Goal: Information Seeking & Learning: Learn about a topic

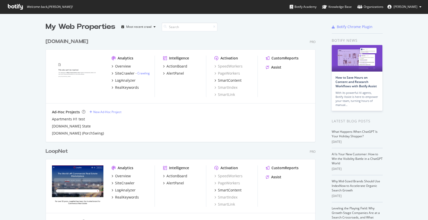
scroll to position [216, 419]
click at [61, 152] on div "LoopNet" at bounding box center [57, 151] width 22 height 7
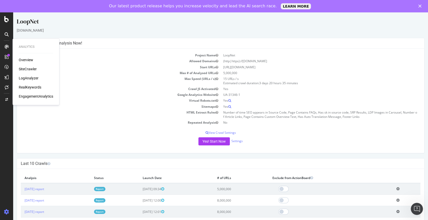
click at [33, 77] on div "LogAnalyzer" at bounding box center [29, 78] width 20 height 5
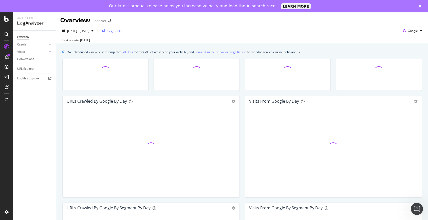
click at [122, 32] on span "Segments" at bounding box center [114, 31] width 14 height 4
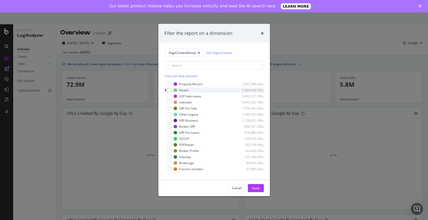
click at [165, 89] on icon "modal" at bounding box center [166, 90] width 2 height 3
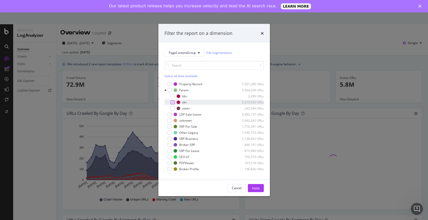
click at [170, 103] on div "modal" at bounding box center [168, 102] width 3 height 5
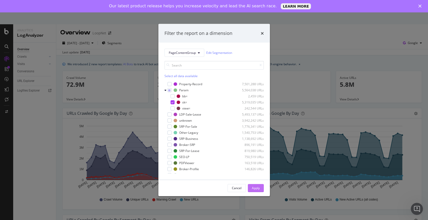
click at [258, 190] on div "Apply" at bounding box center [256, 188] width 8 height 4
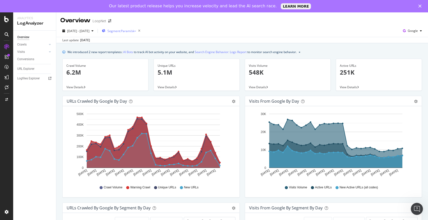
click at [133, 28] on div "Segment: Param/sk=" at bounding box center [122, 30] width 41 height 7
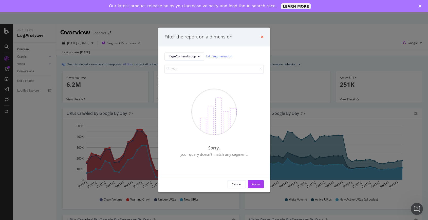
type input "mul"
click at [262, 38] on icon "times" at bounding box center [262, 37] width 3 height 4
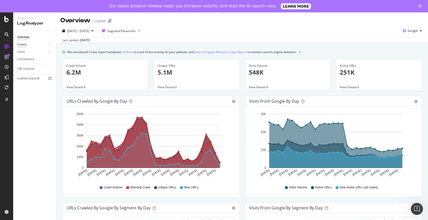
click at [25, 42] on div "Crawls" at bounding box center [21, 44] width 9 height 5
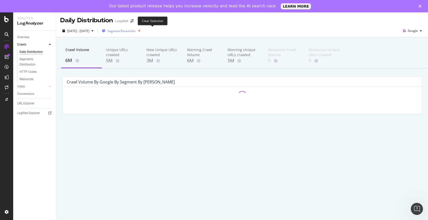
click at [142, 32] on icon "button" at bounding box center [139, 30] width 6 height 7
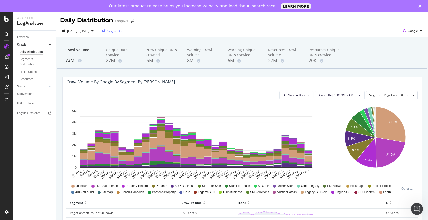
click at [24, 87] on div "Visits" at bounding box center [21, 86] width 8 height 5
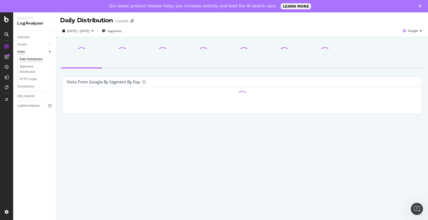
click at [23, 52] on div "Visits" at bounding box center [21, 51] width 8 height 5
click at [23, 44] on div "Crawls" at bounding box center [21, 44] width 9 height 5
click at [26, 36] on div "Overview" at bounding box center [23, 37] width 12 height 5
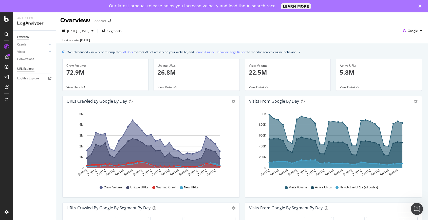
click at [24, 69] on div "URL Explorer" at bounding box center [25, 68] width 17 height 5
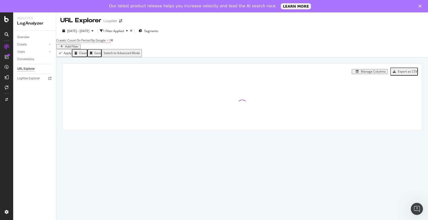
click at [79, 45] on div "Add Filter" at bounding box center [71, 47] width 13 height 4
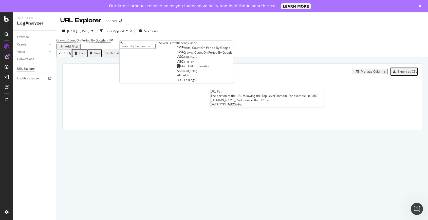
click at [177, 60] on div "URL Path" at bounding box center [187, 57] width 20 height 4
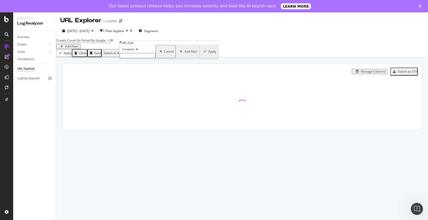
click at [140, 58] on input "text" at bounding box center [138, 55] width 36 height 5
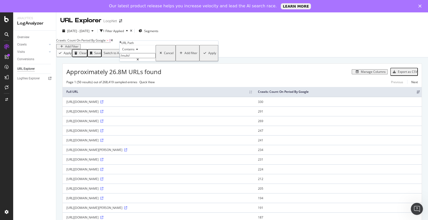
type input "/multi/"
click at [208, 55] on div "Apply" at bounding box center [212, 53] width 8 height 4
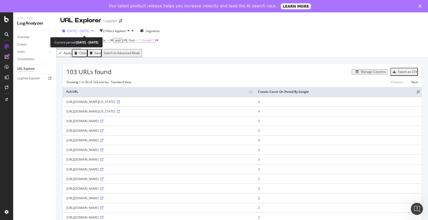
click at [87, 30] on span "2025 Jul. 29th - Aug. 27th" at bounding box center [78, 31] width 22 height 4
click at [178, 72] on div "Manage Columns" at bounding box center [249, 71] width 276 height 5
click at [79, 45] on div "Add Filter" at bounding box center [71, 47] width 13 height 4
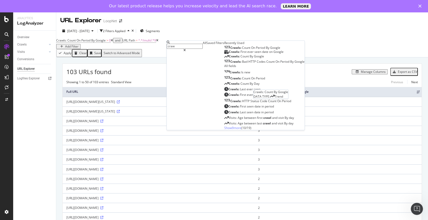
type input "craw"
click at [240, 59] on span "Count" at bounding box center [244, 56] width 9 height 4
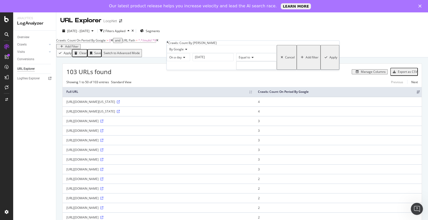
click at [329, 59] on div "Apply" at bounding box center [333, 58] width 8 height 4
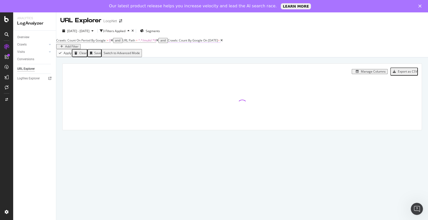
click at [218, 43] on span "On 2025-07-29" at bounding box center [210, 40] width 15 height 4
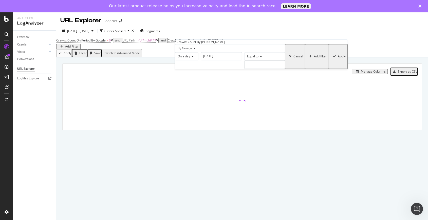
click at [306, 37] on div "Crawls: Count On Period By Google > 0 and URL Path = ^.*/multi/.*$ and Crawls: …" at bounding box center [242, 43] width 372 height 12
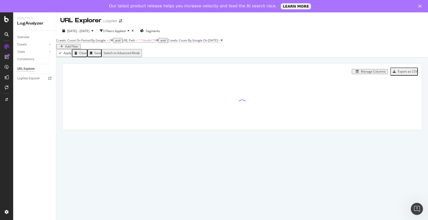
click at [218, 43] on span "On 2025-07-29" at bounding box center [210, 40] width 15 height 4
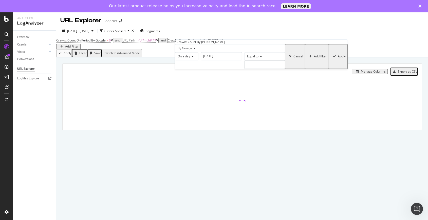
click at [293, 59] on div "Cancel" at bounding box center [298, 57] width 10 height 4
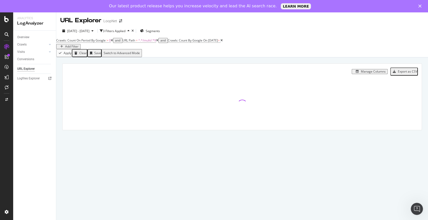
click at [223, 42] on icon at bounding box center [221, 40] width 2 height 3
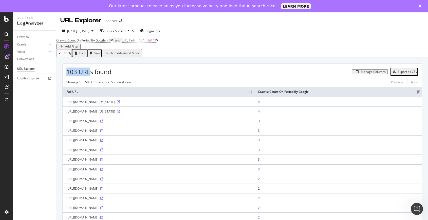
drag, startPoint x: 67, startPoint y: 73, endPoint x: 89, endPoint y: 75, distance: 22.2
click at [89, 75] on span "103 URLs found" at bounding box center [88, 72] width 45 height 9
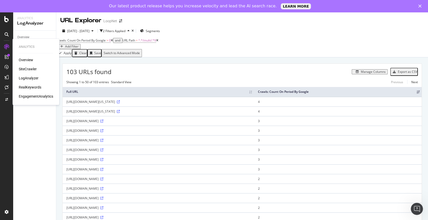
click at [32, 69] on div "SiteCrawler" at bounding box center [28, 69] width 18 height 5
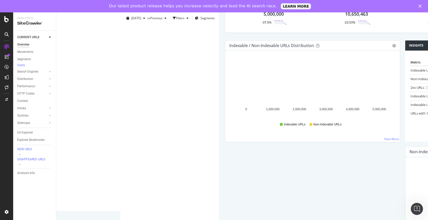
scroll to position [21, 0]
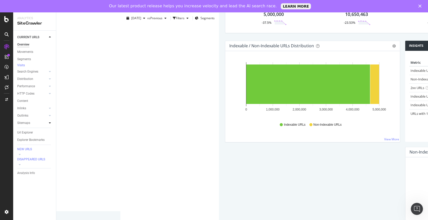
click at [49, 125] on icon at bounding box center [50, 123] width 2 height 3
click at [222, 142] on div "Indexable / Non-Indexable URLs Distribution Bar Bar (by Percentage) Table Expor…" at bounding box center [312, 94] width 180 height 107
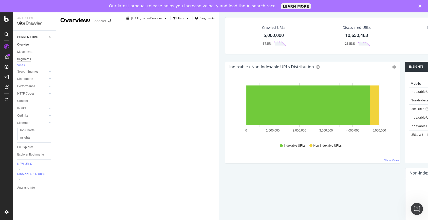
click at [28, 59] on div "Segments" at bounding box center [24, 59] width 14 height 5
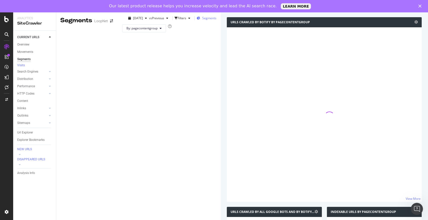
click at [202, 20] on span "Segments" at bounding box center [209, 18] width 14 height 4
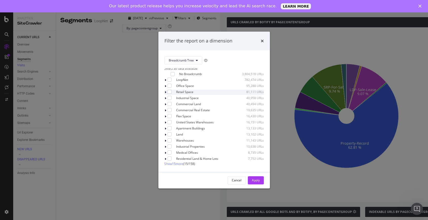
scroll to position [4, 0]
click at [180, 168] on div "Breadcrumb Tree Select all data available No Breadcrumb 3,804,518 URLs LoopNet …" at bounding box center [213, 111] width 111 height 122
click at [181, 166] on span "Show 15 more" at bounding box center [173, 164] width 19 height 4
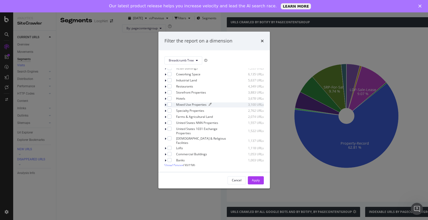
scroll to position [0, 0]
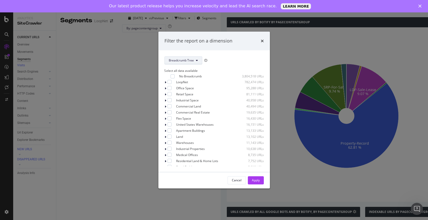
click at [197, 57] on button "Breadcrumb Tree" at bounding box center [183, 61] width 38 height 8
click at [181, 78] on span "PageContentGroup" at bounding box center [185, 77] width 33 height 5
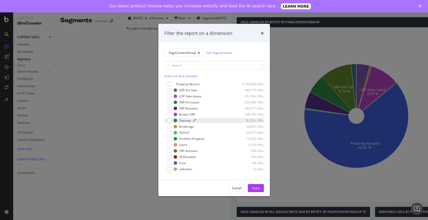
scroll to position [47, 0]
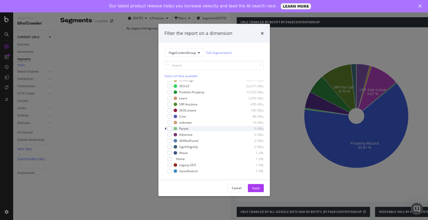
click at [165, 128] on icon "modal" at bounding box center [166, 128] width 2 height 3
click at [172, 136] on div "modal" at bounding box center [173, 135] width 4 height 4
click at [257, 191] on div "Apply" at bounding box center [256, 188] width 8 height 8
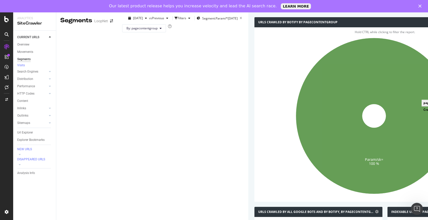
click at [296, 137] on icon at bounding box center [374, 116] width 156 height 156
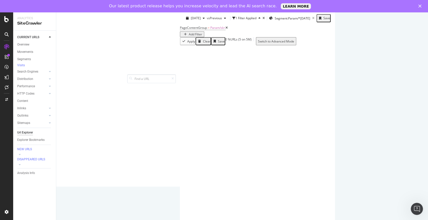
scroll to position [62, 0]
click at [392, 117] on icon at bounding box center [394, 115] width 4 height 3
click at [384, 117] on icon at bounding box center [386, 115] width 4 height 3
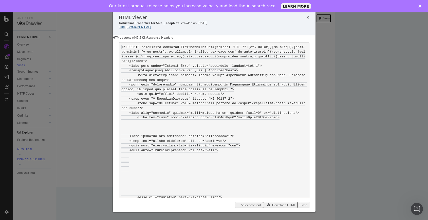
scroll to position [0, 0]
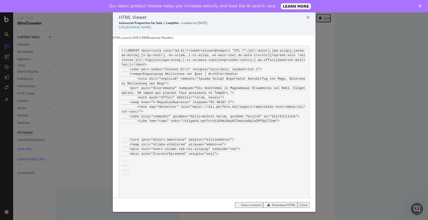
click at [307, 18] on icon "times" at bounding box center [307, 17] width 3 height 4
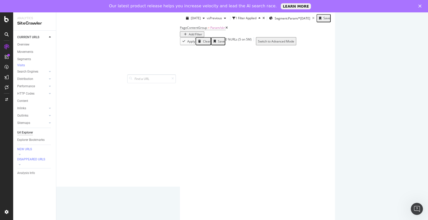
click at [392, 135] on icon at bounding box center [394, 133] width 4 height 3
click at [392, 152] on icon at bounding box center [394, 150] width 4 height 3
click at [392, 187] on icon at bounding box center [394, 185] width 4 height 3
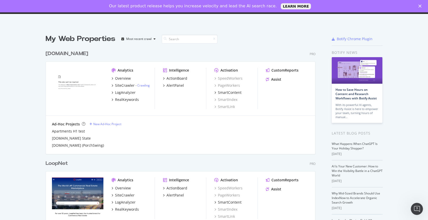
click at [53, 168] on div "LoopNet Pro Analytics Overview SiteCrawler LogAnalyzer RealKeywords Intelligenc…" at bounding box center [183, 202] width 274 height 96
click at [60, 161] on div "LoopNet" at bounding box center [57, 163] width 22 height 7
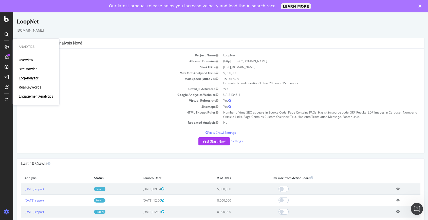
click at [28, 78] on div "LogAnalyzer" at bounding box center [29, 78] width 20 height 5
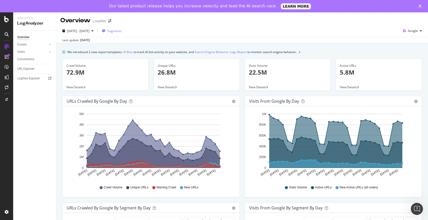
click at [122, 31] on span "Segments" at bounding box center [114, 31] width 14 height 4
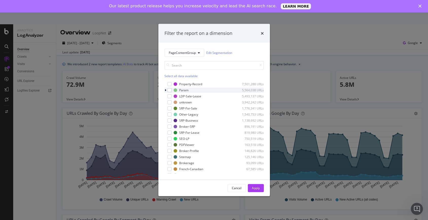
click at [166, 88] on div "modal" at bounding box center [165, 90] width 3 height 5
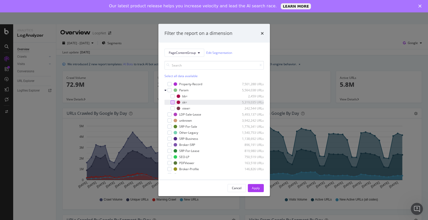
click at [174, 103] on div "modal" at bounding box center [173, 102] width 4 height 4
click at [260, 190] on button "Apply" at bounding box center [256, 188] width 16 height 8
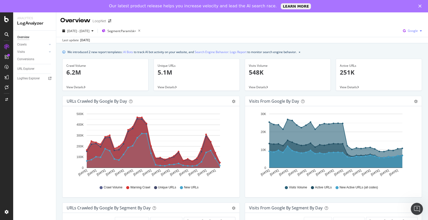
click at [409, 32] on span "Google" at bounding box center [413, 31] width 10 height 4
click at [374, 28] on span "Bing" at bounding box center [382, 26] width 19 height 5
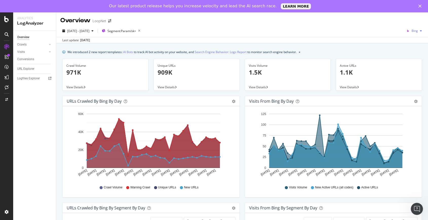
click at [409, 28] on div "Bing" at bounding box center [414, 31] width 20 height 8
click at [385, 35] on span "OpenAI" at bounding box center [386, 35] width 19 height 5
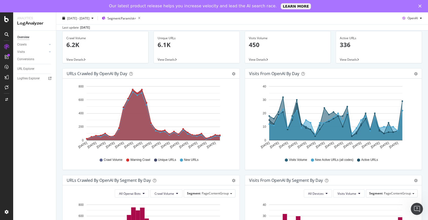
scroll to position [19, 0]
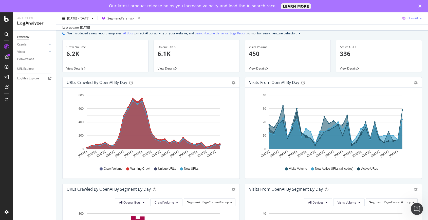
click at [405, 16] on div "OpenAI" at bounding box center [412, 18] width 24 height 8
click at [409, 28] on span "Google" at bounding box center [412, 28] width 19 height 5
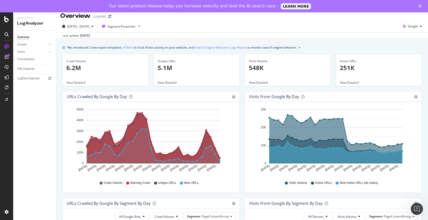
scroll to position [202, 0]
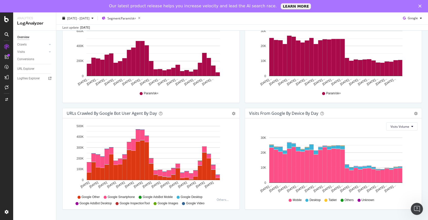
click at [242, 156] on div "Visits From Google By Device By Day Timeline (by Value) Timeline (by Percentage…" at bounding box center [333, 161] width 182 height 107
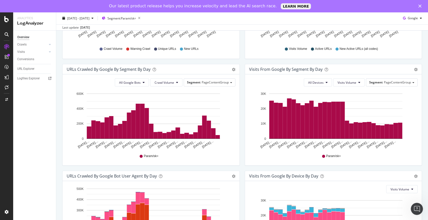
scroll to position [139, 0]
click at [132, 82] on span "All Google Bots" at bounding box center [130, 83] width 22 height 4
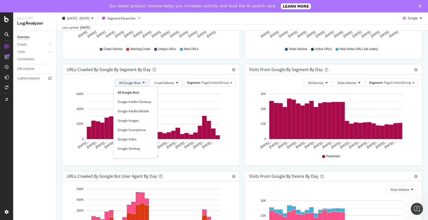
scroll to position [1, 0]
click at [139, 127] on span "Google Smartphone" at bounding box center [136, 129] width 36 height 5
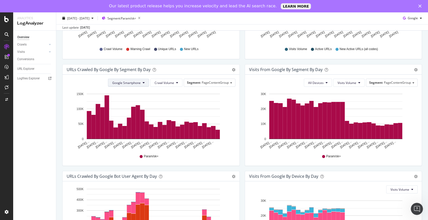
click at [130, 82] on span "Google Smartphone" at bounding box center [126, 83] width 28 height 4
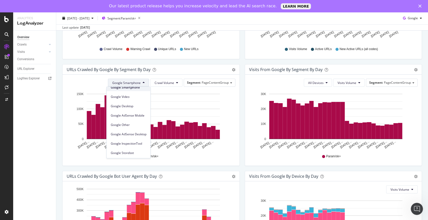
scroll to position [43, 0]
click at [128, 124] on span "Google Other" at bounding box center [129, 125] width 36 height 5
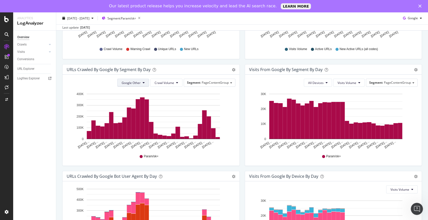
click at [129, 84] on span "Google Other" at bounding box center [131, 83] width 19 height 4
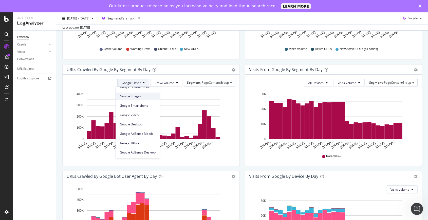
scroll to position [22, 0]
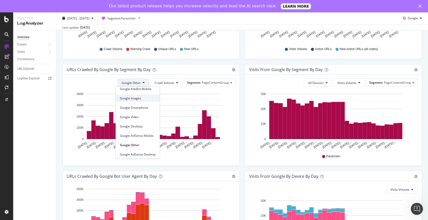
click at [144, 123] on div "Google Desktop" at bounding box center [138, 126] width 44 height 7
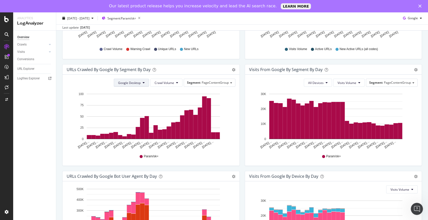
click at [140, 82] on button "Google Desktop" at bounding box center [131, 83] width 35 height 8
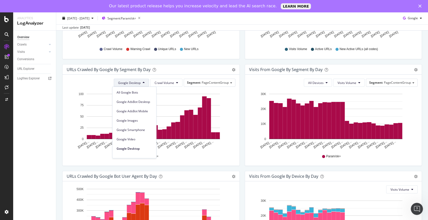
click at [143, 125] on div "Google Smartphone" at bounding box center [134, 128] width 44 height 9
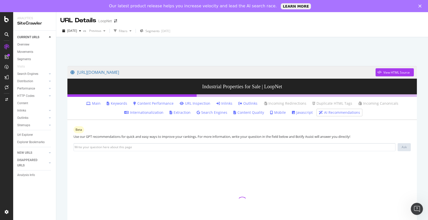
click at [220, 103] on link "Inlinks" at bounding box center [224, 103] width 16 height 5
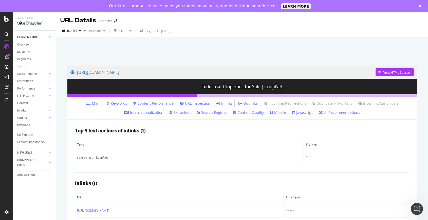
scroll to position [15, 0]
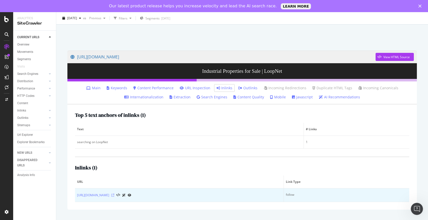
click at [114, 196] on icon at bounding box center [112, 195] width 3 height 3
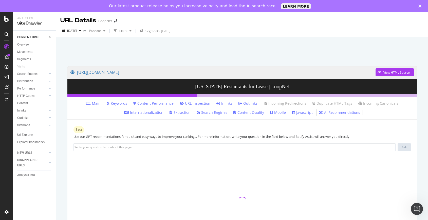
click at [223, 103] on link "Inlinks" at bounding box center [224, 103] width 16 height 5
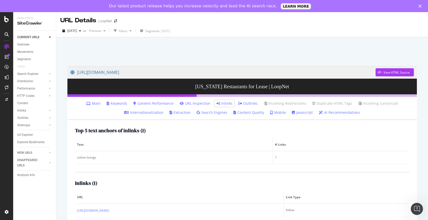
scroll to position [15, 0]
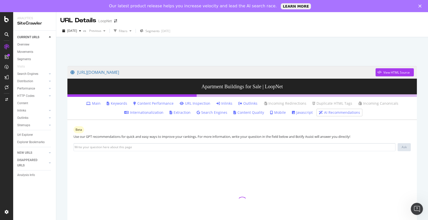
click at [224, 100] on li "Inlinks" at bounding box center [224, 103] width 20 height 7
click at [224, 103] on link "Inlinks" at bounding box center [224, 103] width 16 height 5
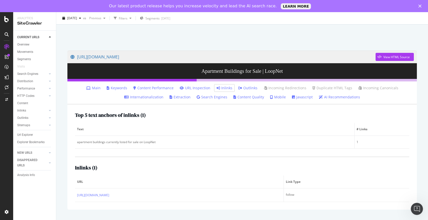
scroll to position [15, 0]
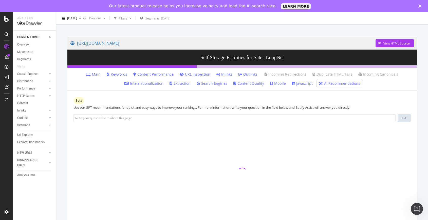
scroll to position [31, 0]
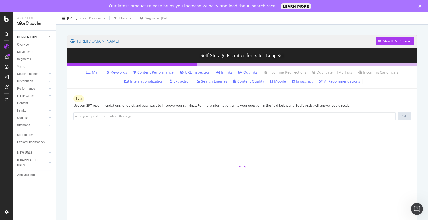
click at [224, 72] on link "Inlinks" at bounding box center [224, 72] width 16 height 5
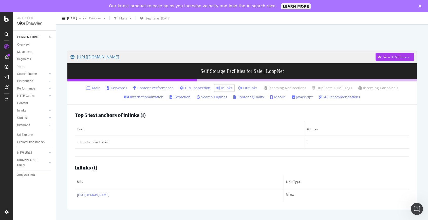
scroll to position [15, 0]
